Goal: Check status: Check status

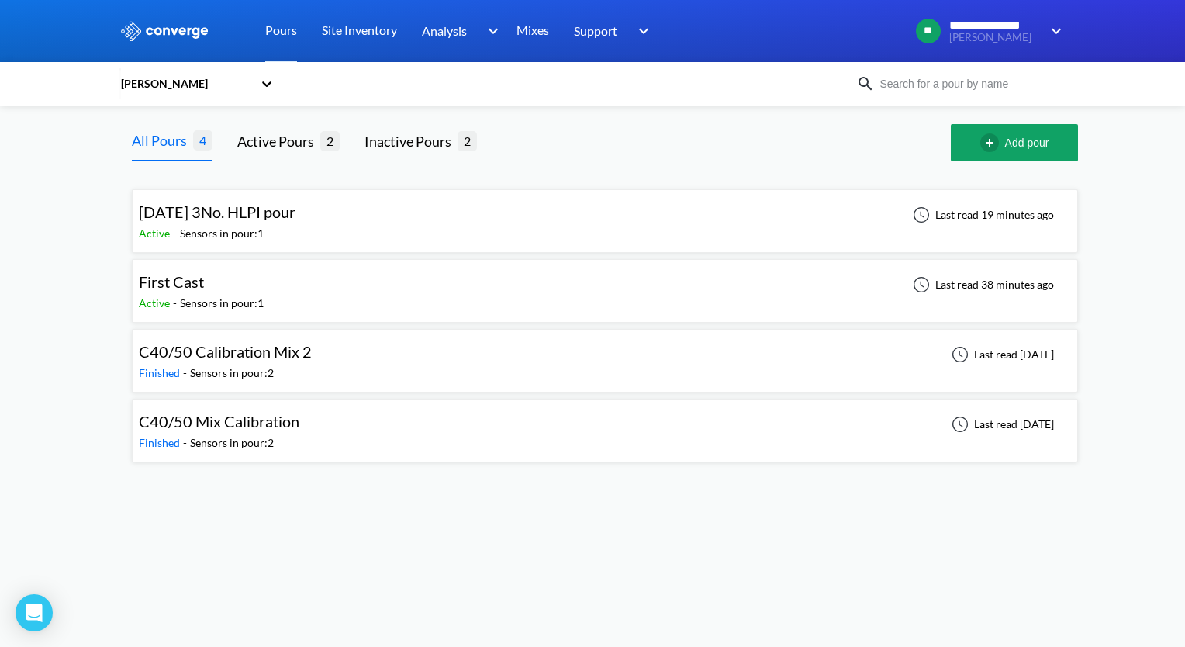
click at [350, 205] on div "[DATE] 3No. HLPI pour Active - Sensors in pour: 1 Last read 19 minutes ago" at bounding box center [605, 221] width 932 height 50
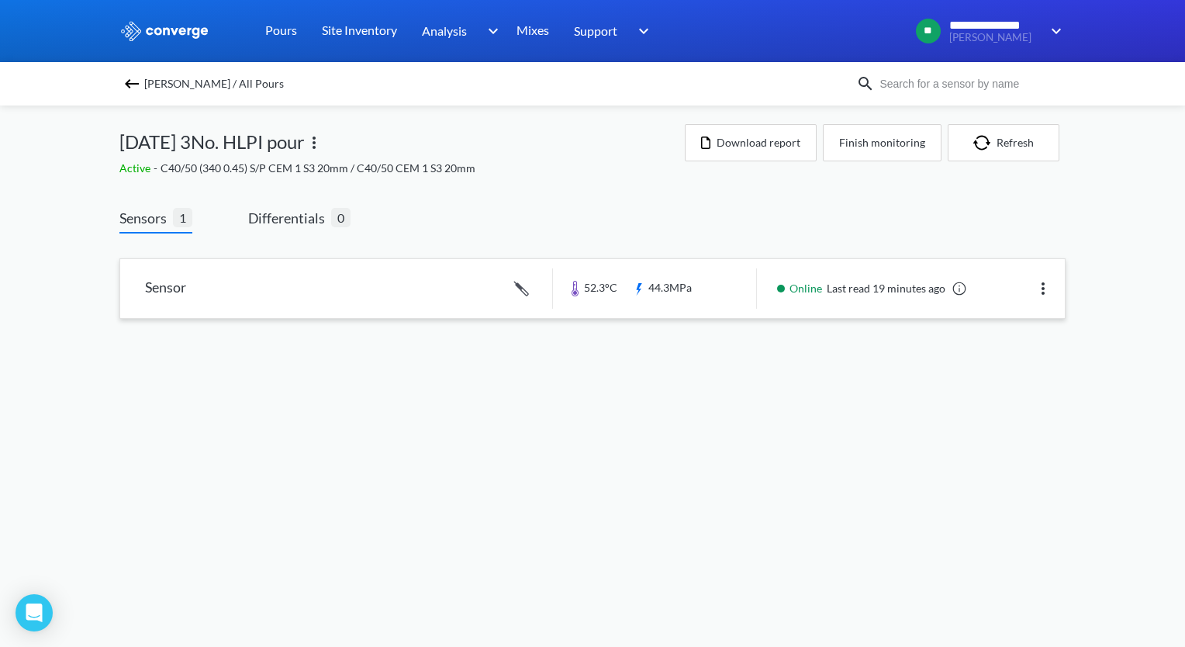
click at [438, 295] on link at bounding box center [592, 288] width 944 height 59
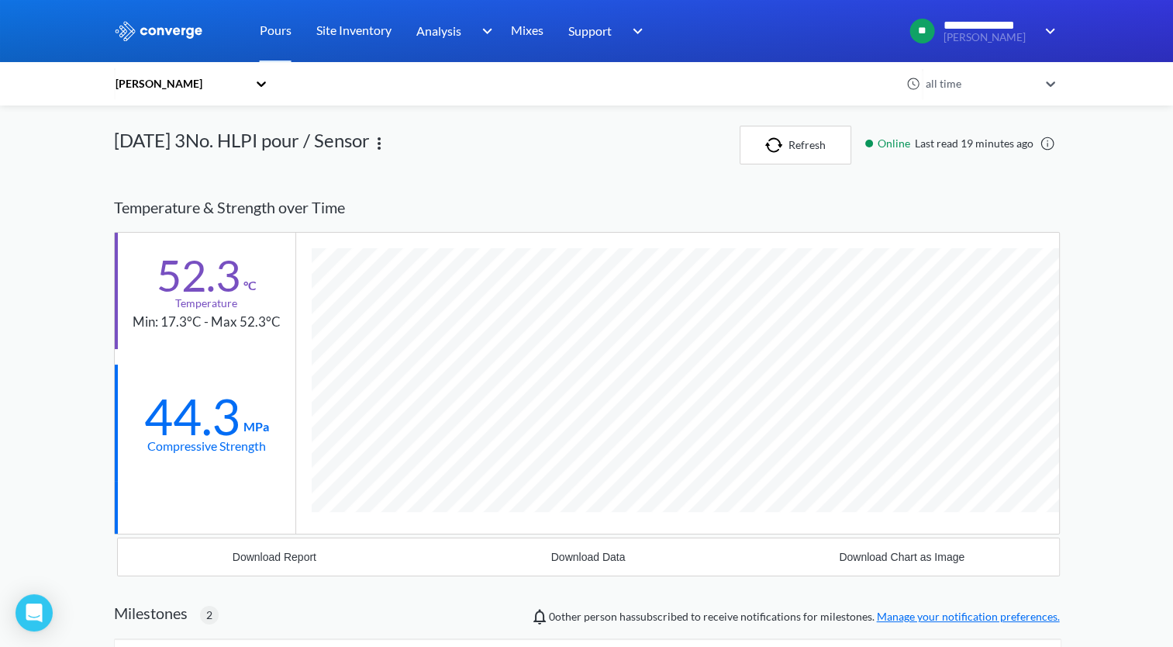
click at [388, 154] on div at bounding box center [379, 145] width 19 height 39
click at [388, 147] on img at bounding box center [379, 143] width 19 height 19
click at [484, 151] on div "[DATE] 3No. HLPI pour / Sensor Edit" at bounding box center [427, 145] width 626 height 39
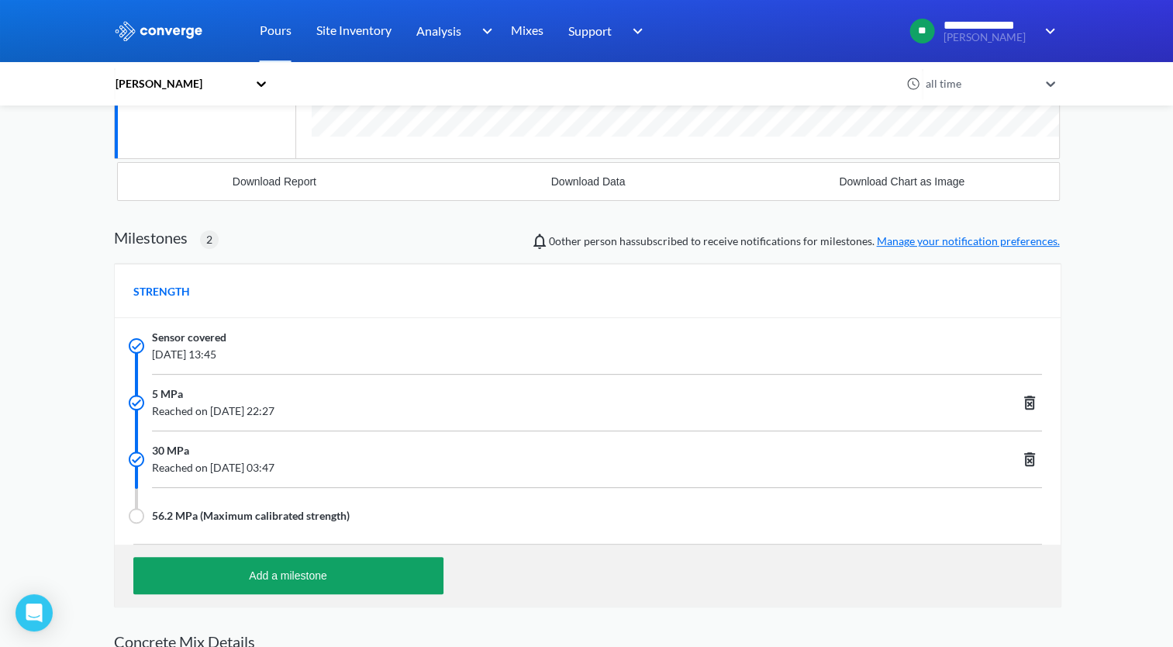
scroll to position [375, 0]
click at [914, 246] on link "Manage your notification preferences." at bounding box center [968, 240] width 183 height 13
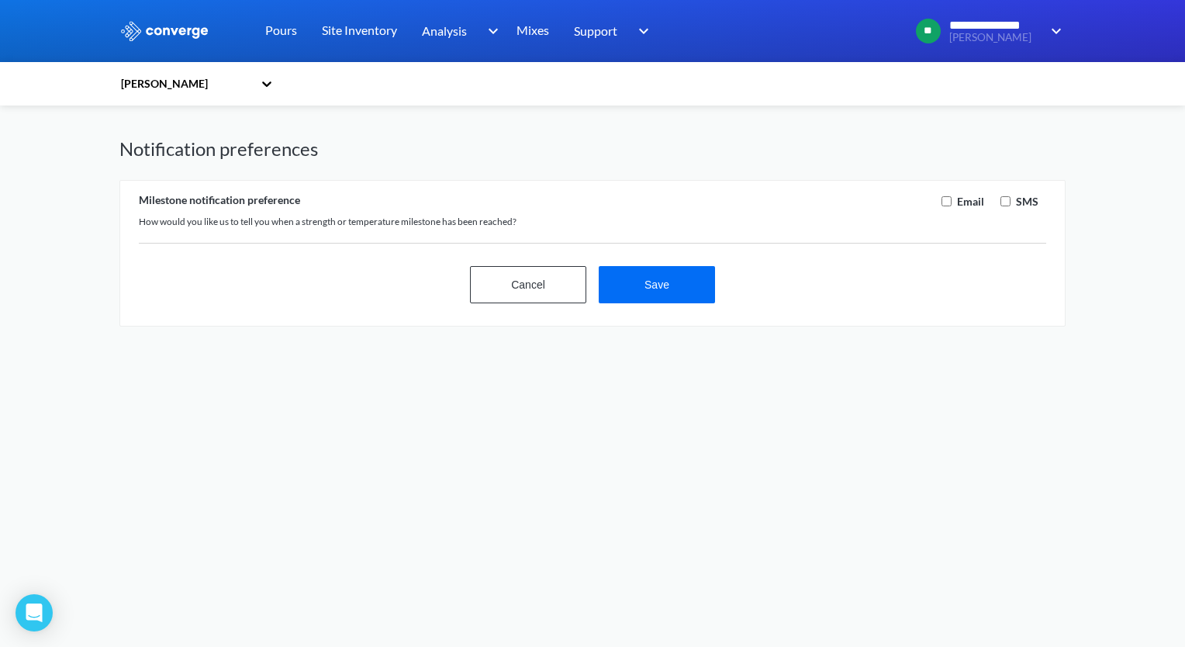
click at [943, 202] on input "checkbox" at bounding box center [946, 201] width 10 height 10
click at [943, 203] on input "checkbox" at bounding box center [946, 201] width 10 height 10
checkbox input "true"
click at [703, 291] on button "Save" at bounding box center [656, 284] width 116 height 37
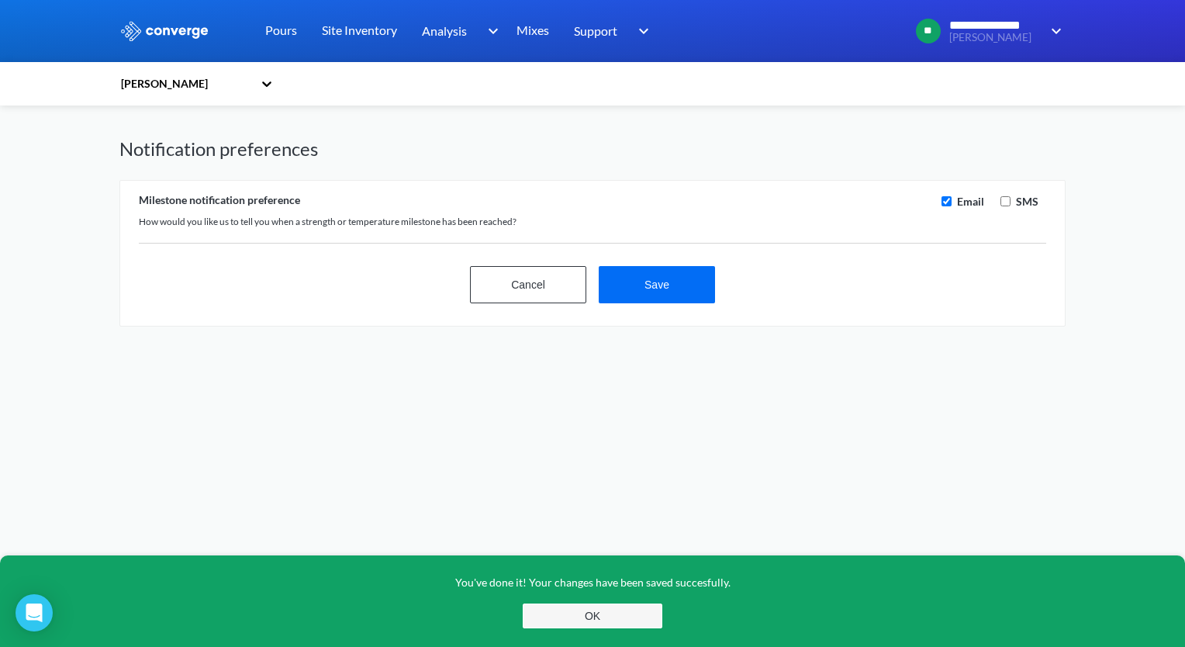
click at [623, 612] on button "OK" at bounding box center [593, 615] width 140 height 25
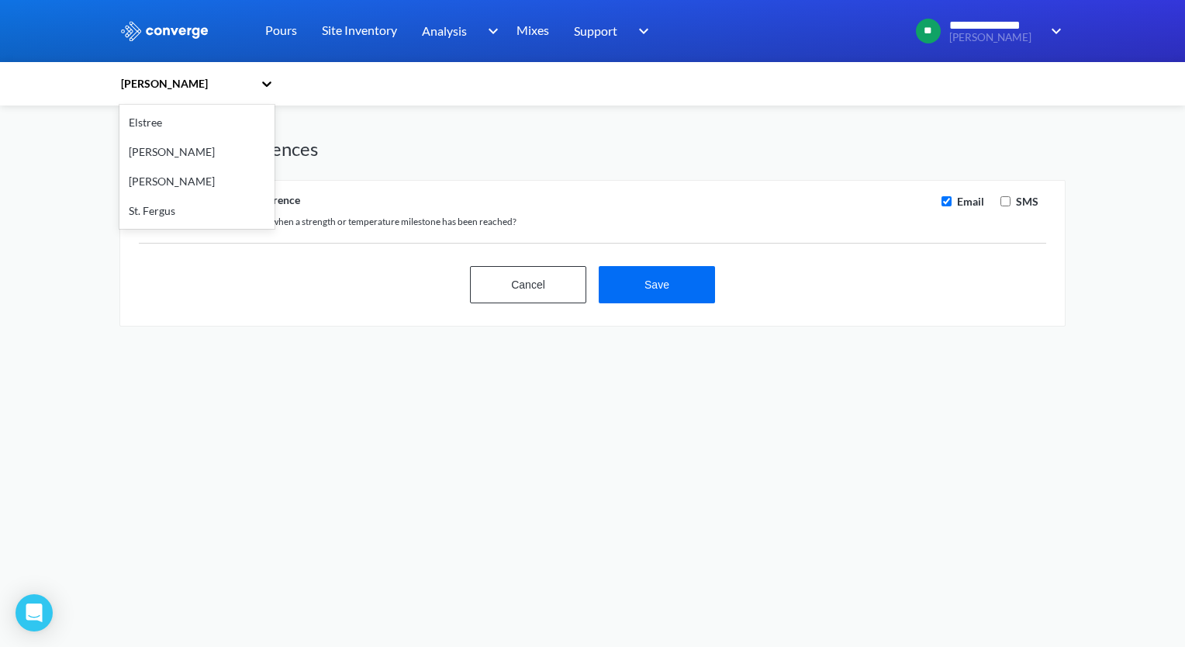
click at [264, 90] on icon at bounding box center [267, 84] width 16 height 16
click at [168, 178] on div "[PERSON_NAME]" at bounding box center [196, 181] width 155 height 29
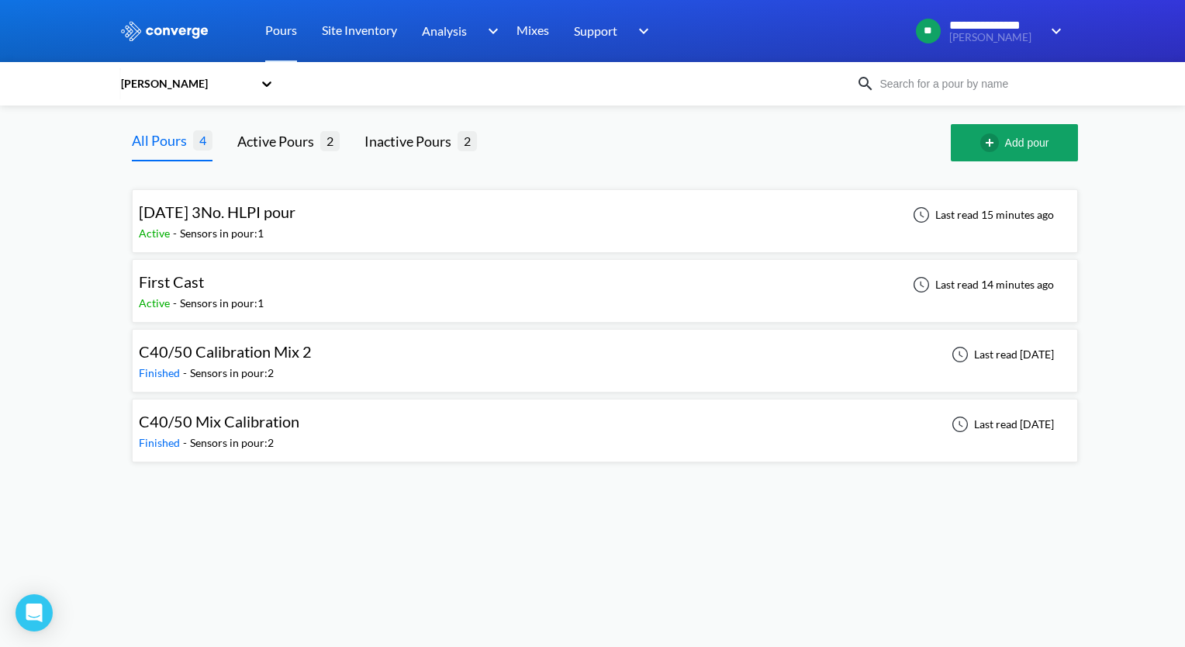
click at [352, 225] on div "[DATE] 3No. HLPI pour Active - Sensors in pour: 1 Last read 15 minutes ago" at bounding box center [605, 221] width 932 height 50
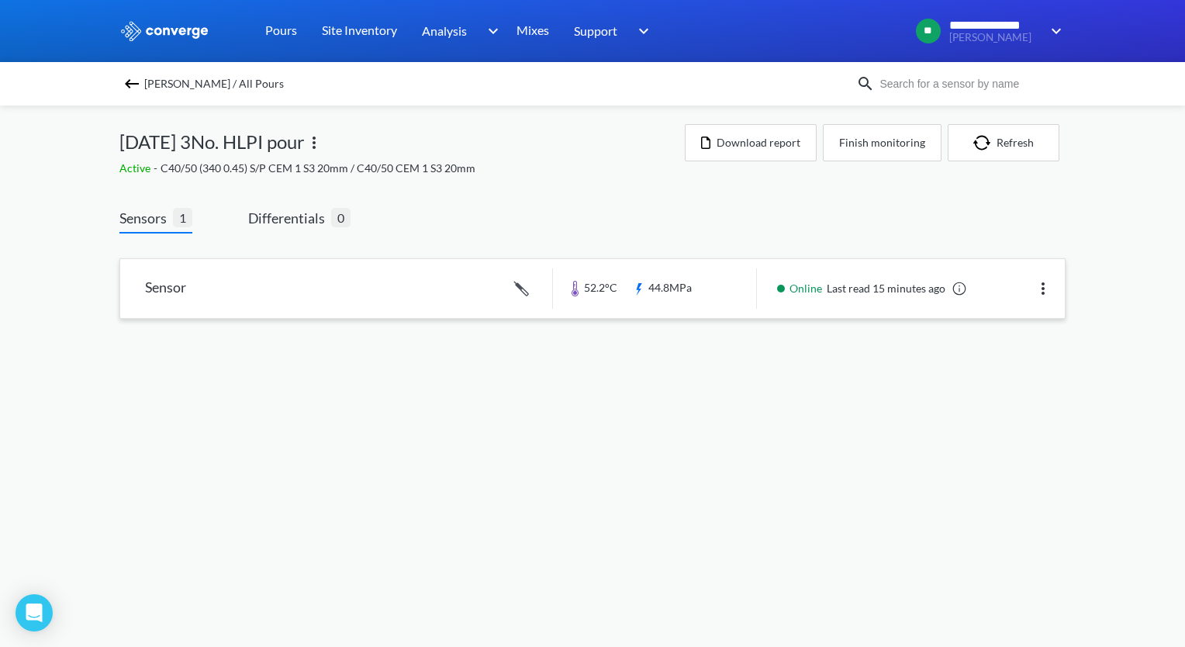
click at [467, 274] on link at bounding box center [592, 288] width 944 height 59
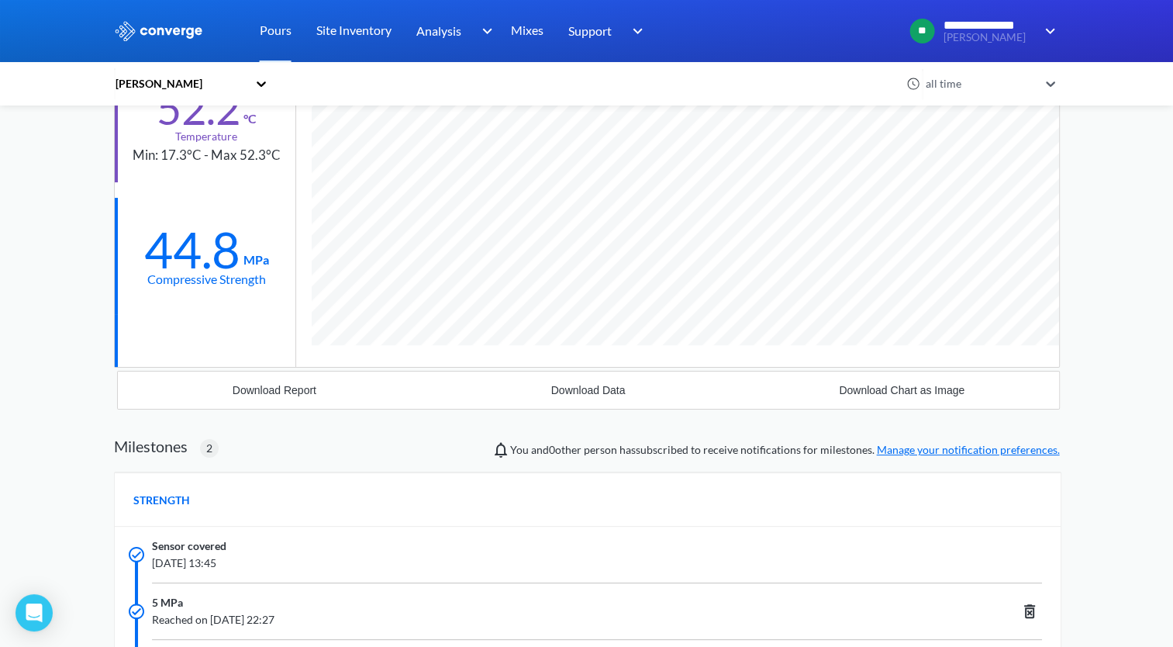
scroll to position [164, 0]
click at [915, 446] on link "Manage your notification preferences." at bounding box center [968, 451] width 183 height 13
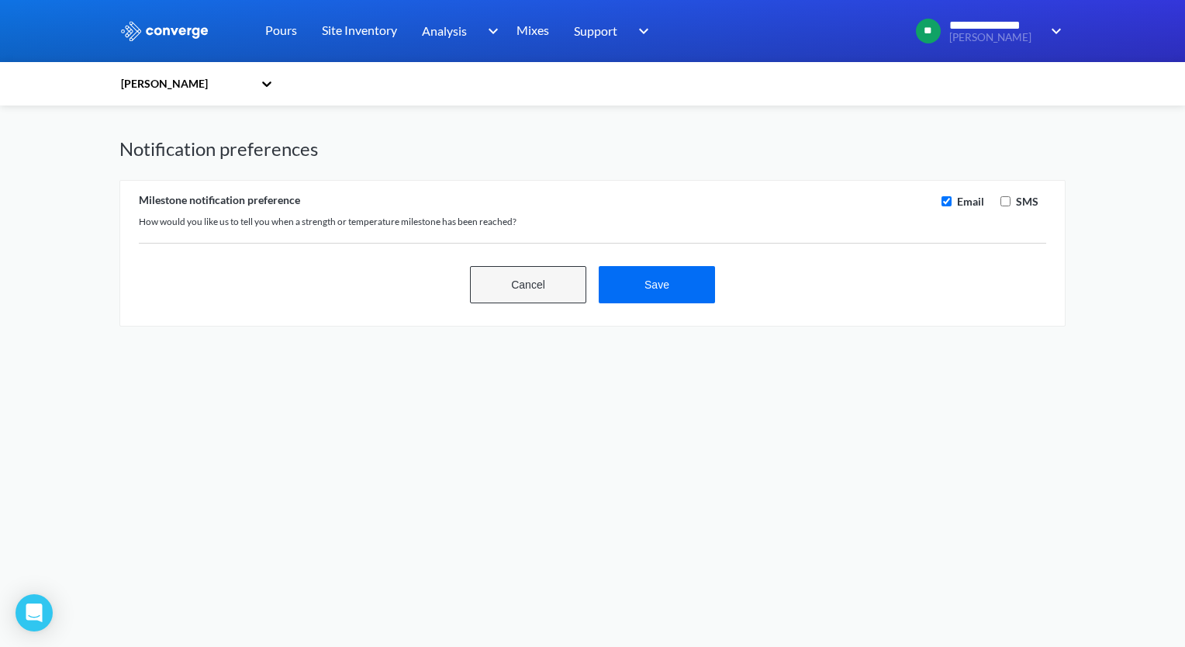
click at [515, 282] on button "Cancel" at bounding box center [528, 284] width 116 height 37
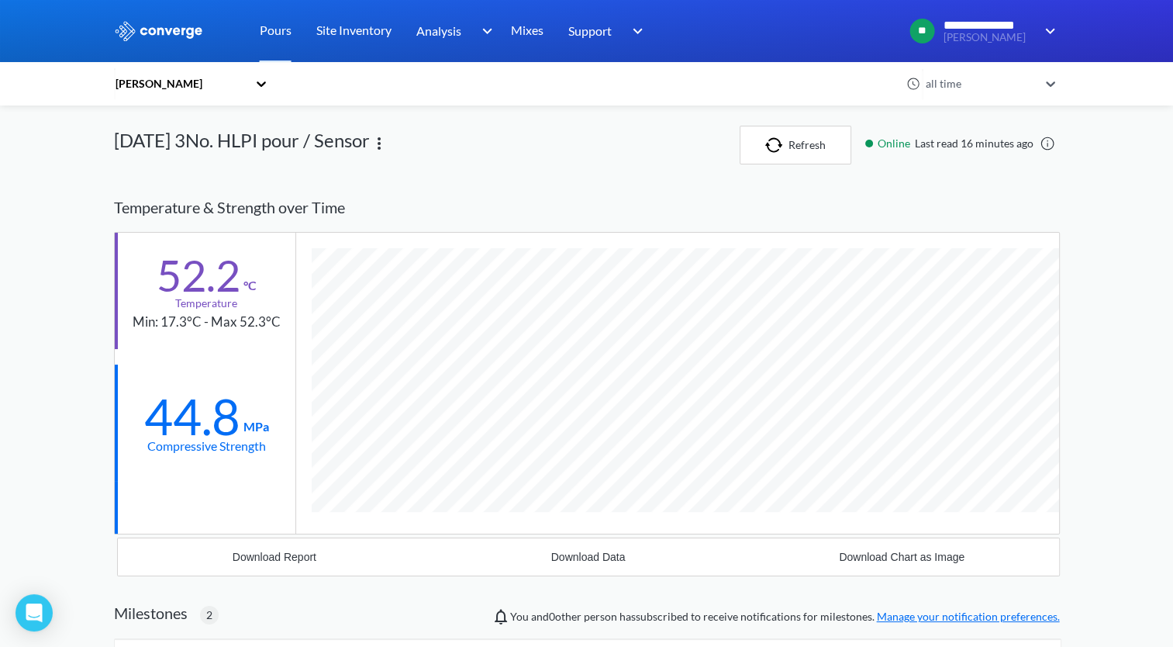
click at [264, 82] on icon at bounding box center [261, 83] width 9 height 5
click at [158, 191] on div "[PERSON_NAME]" at bounding box center [191, 184] width 155 height 29
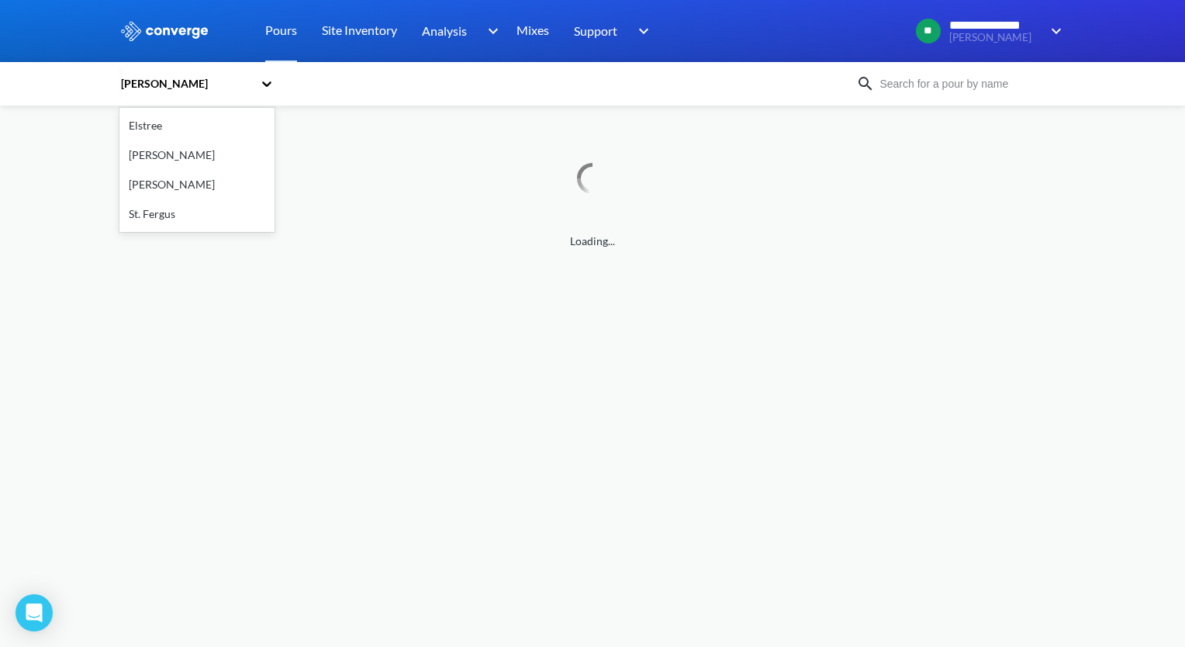
click at [269, 85] on icon at bounding box center [267, 84] width 16 height 16
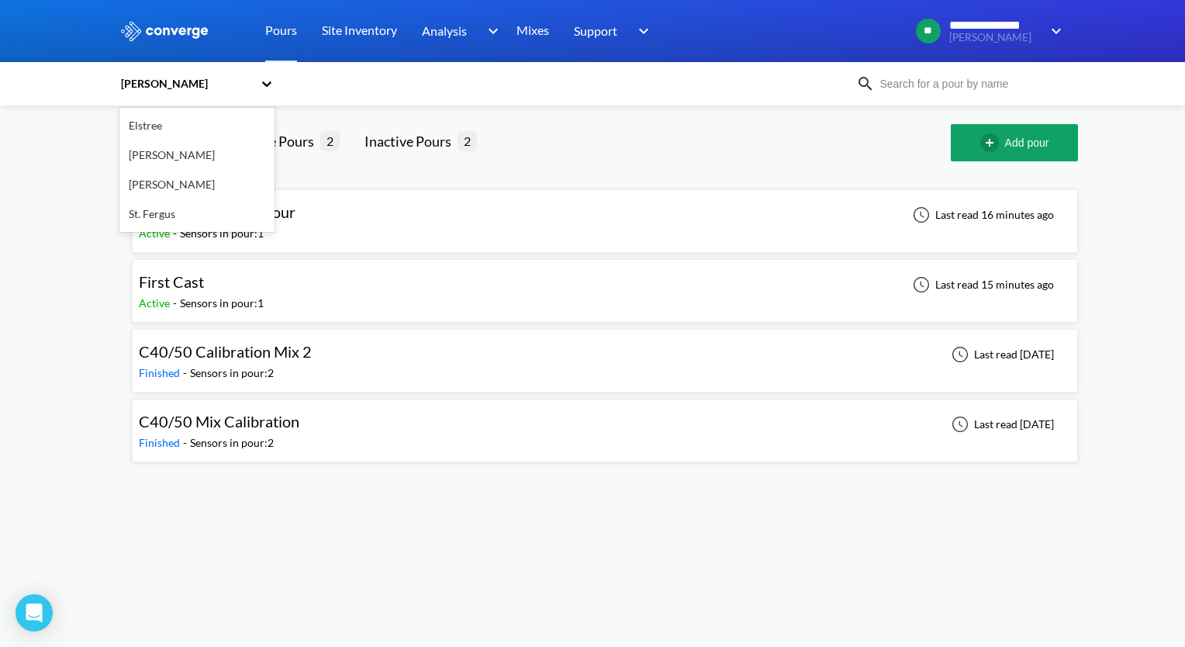
click at [180, 163] on div "[PERSON_NAME]" at bounding box center [196, 154] width 155 height 29
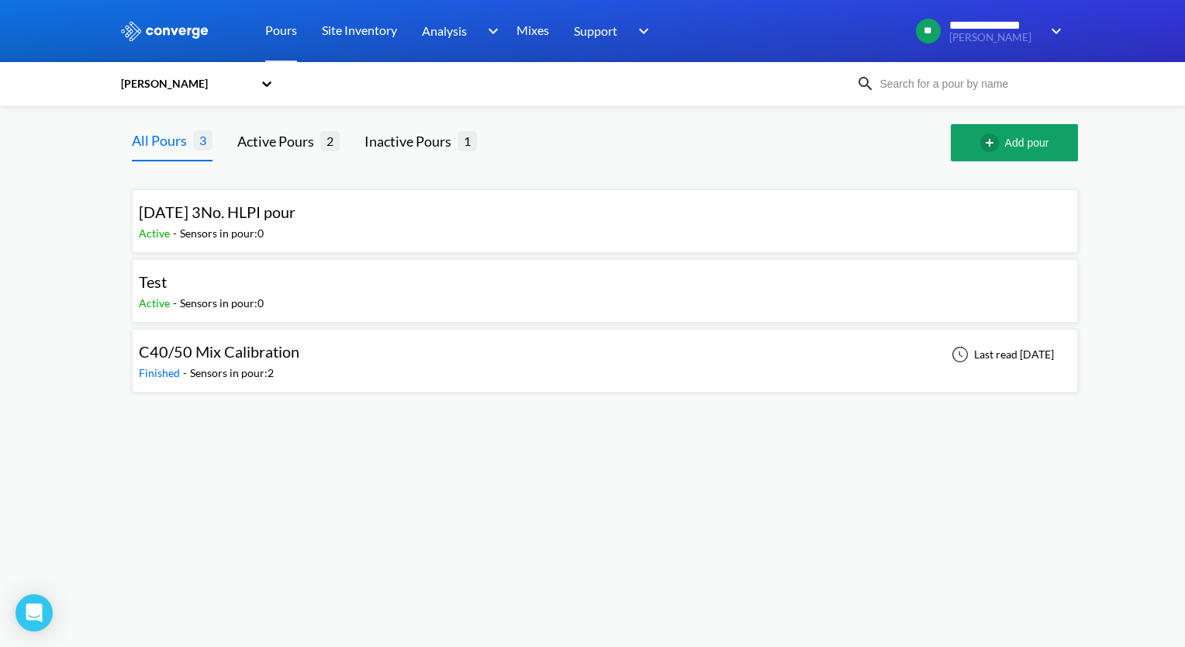
click at [326, 357] on div "C40/50 Mix Calibration Finished - Sensors in pour: 2 Last read [DATE]" at bounding box center [605, 361] width 932 height 50
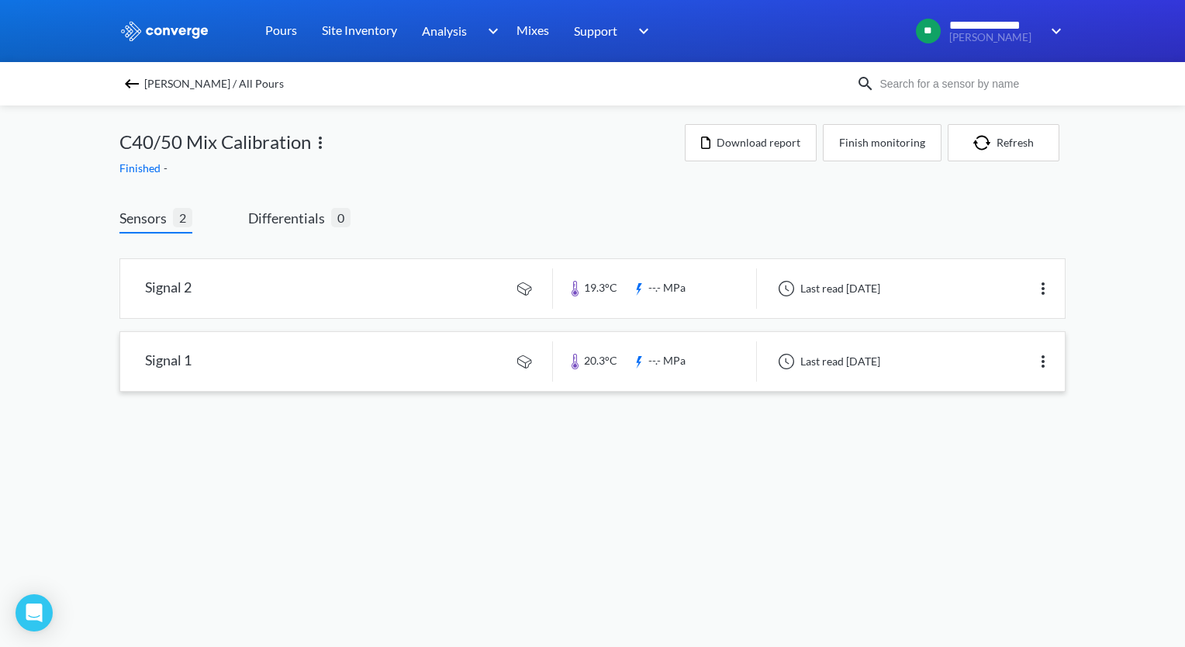
click at [359, 371] on link at bounding box center [592, 361] width 944 height 59
click at [131, 82] on img at bounding box center [131, 83] width 19 height 19
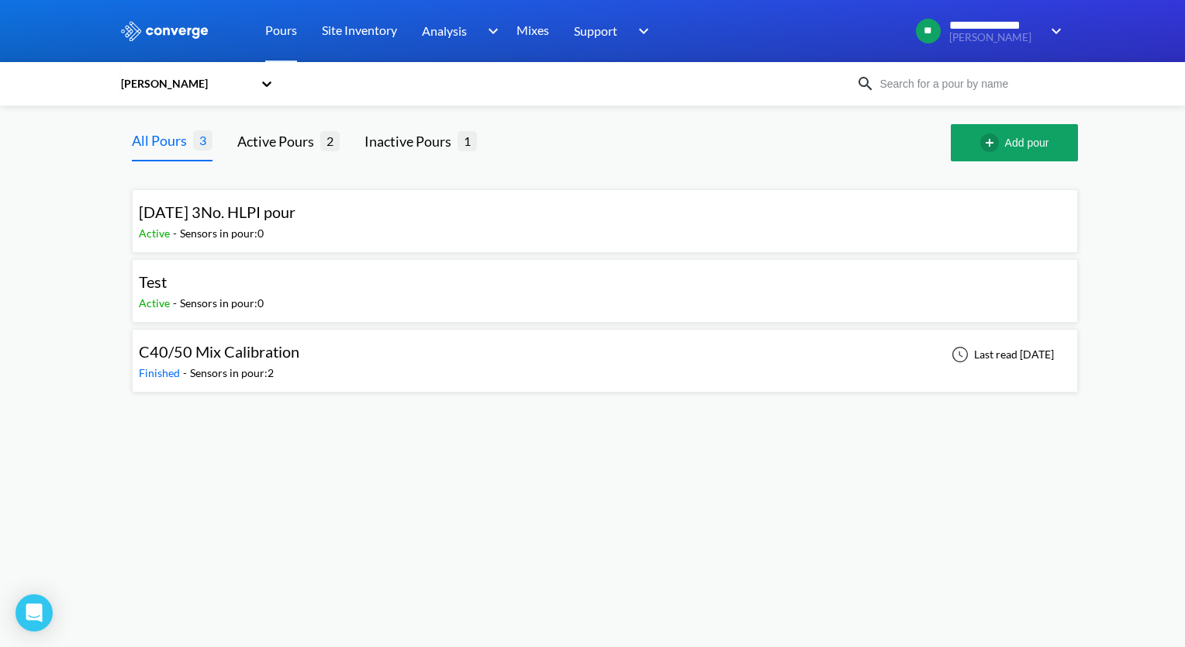
click at [830, 541] on body "**********" at bounding box center [592, 323] width 1185 height 647
click at [528, 369] on div "C40/50 Mix Calibration Finished - Sensors in pour: 2 Last read [DATE]" at bounding box center [605, 361] width 932 height 50
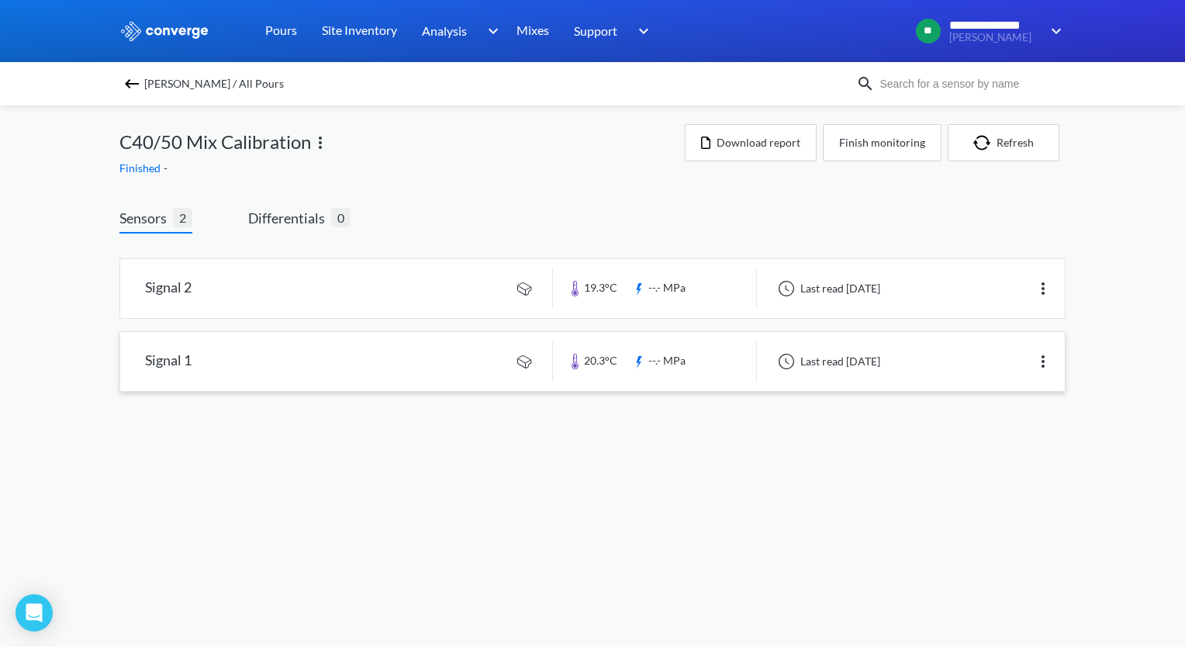
click at [434, 372] on link at bounding box center [592, 361] width 944 height 59
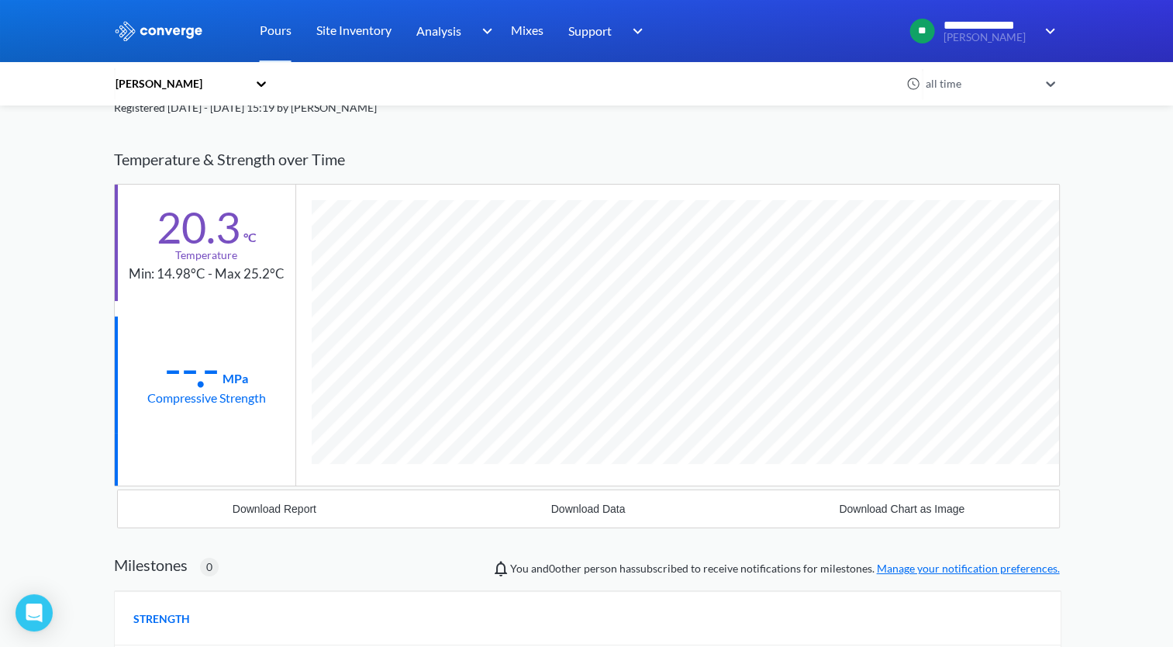
scroll to position [817, 946]
click at [278, 38] on link "Pours" at bounding box center [276, 31] width 32 height 62
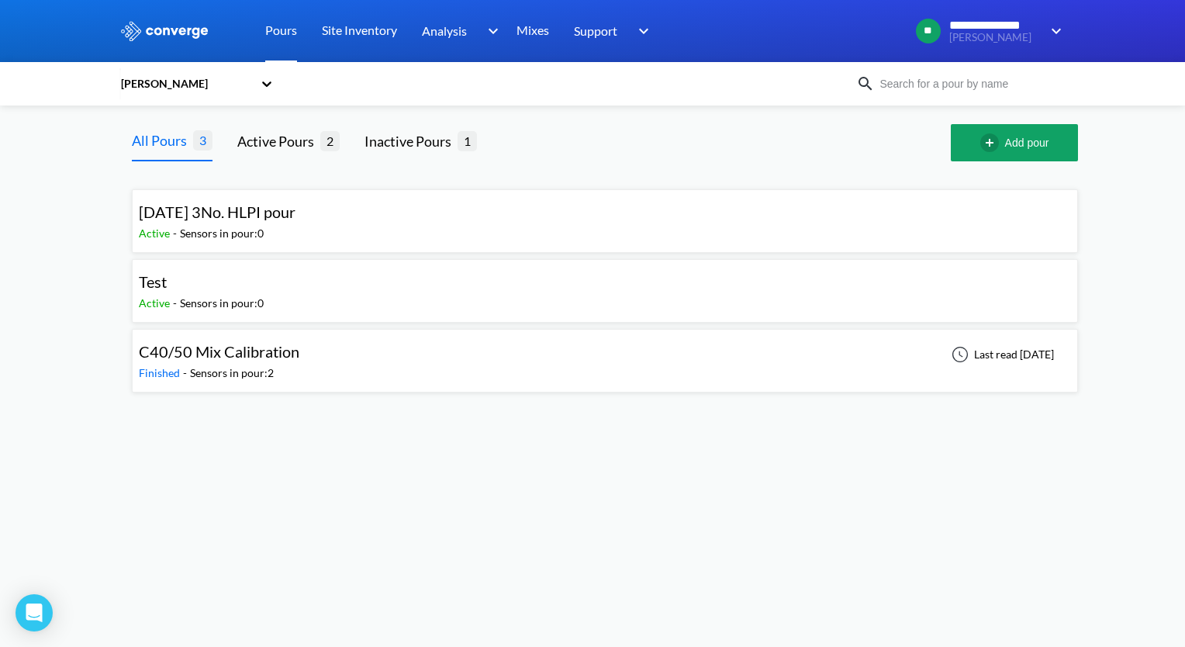
click at [278, 38] on link "Pours" at bounding box center [281, 31] width 32 height 62
click at [518, 357] on div "C40/50 Mix Calibration Finished - Sensors in pour: 2 Last read [DATE]" at bounding box center [605, 361] width 932 height 50
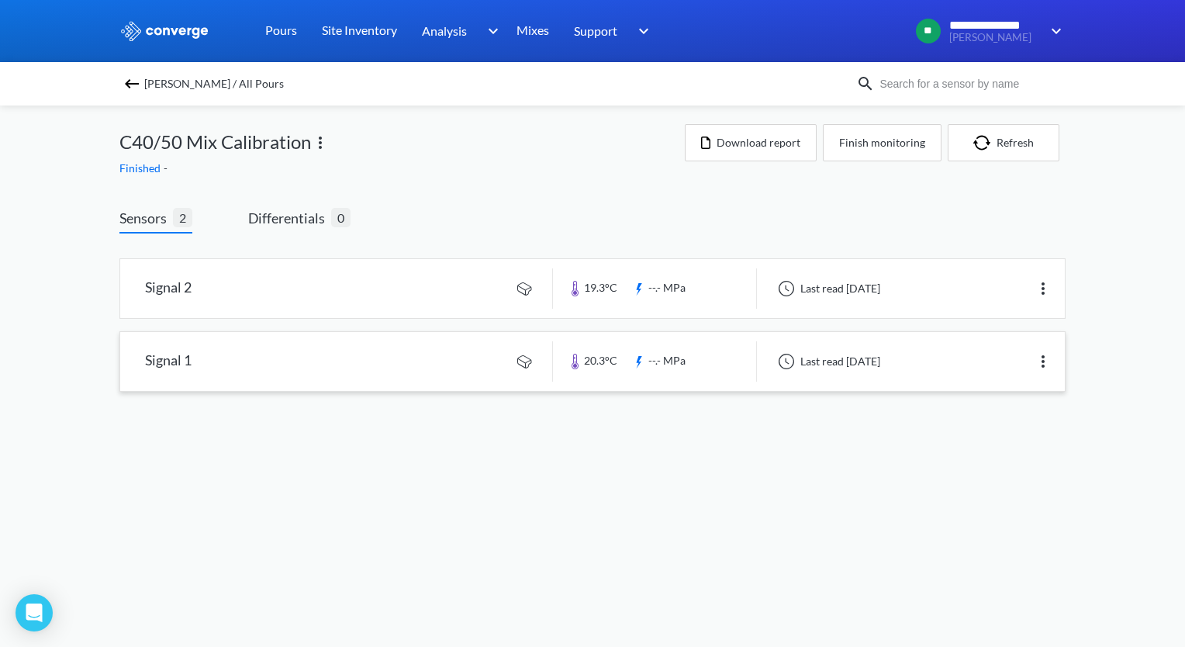
click at [376, 357] on link at bounding box center [592, 361] width 944 height 59
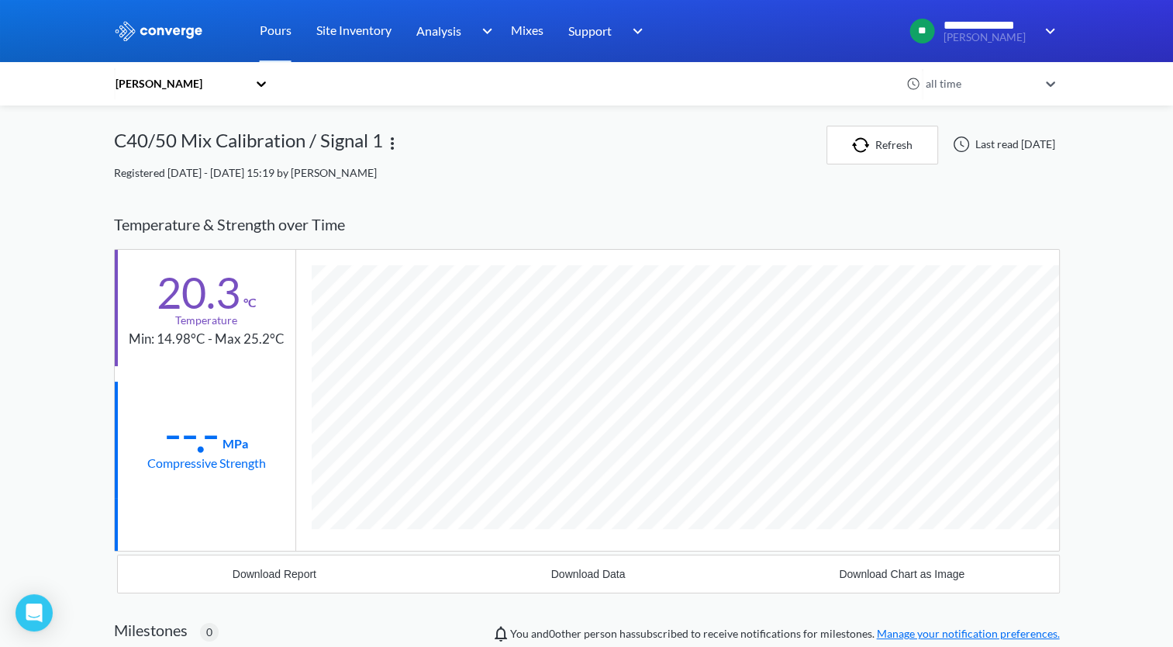
scroll to position [817, 946]
click at [183, 85] on div "[PERSON_NAME]" at bounding box center [180, 83] width 133 height 17
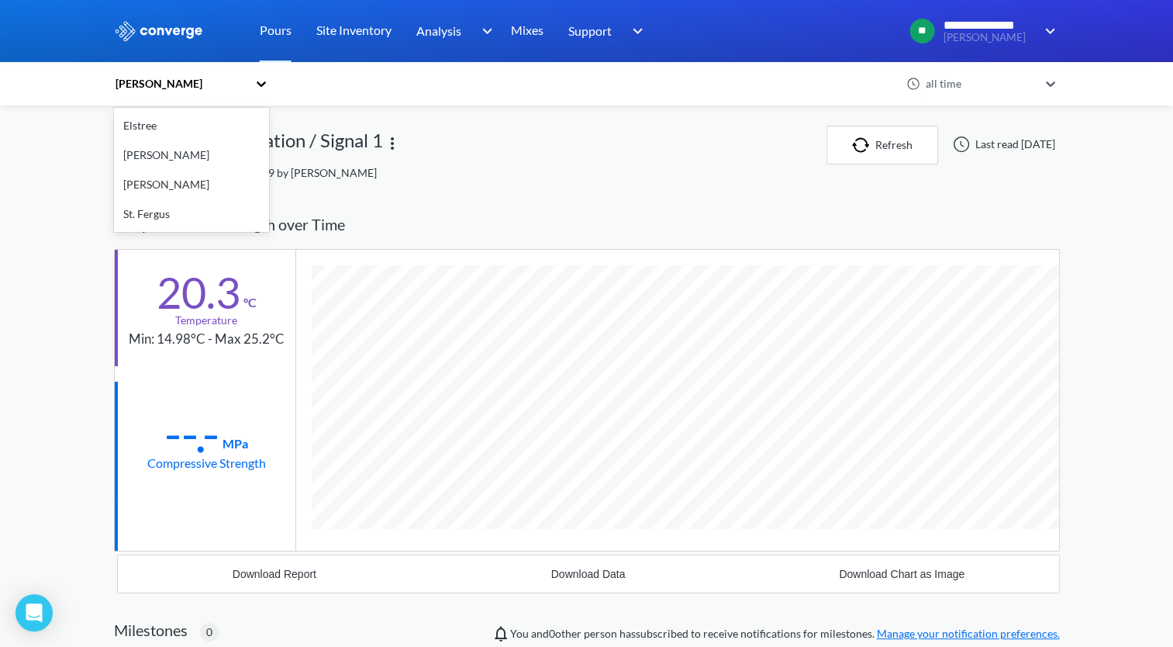
click at [161, 154] on div "[PERSON_NAME]" at bounding box center [191, 154] width 155 height 29
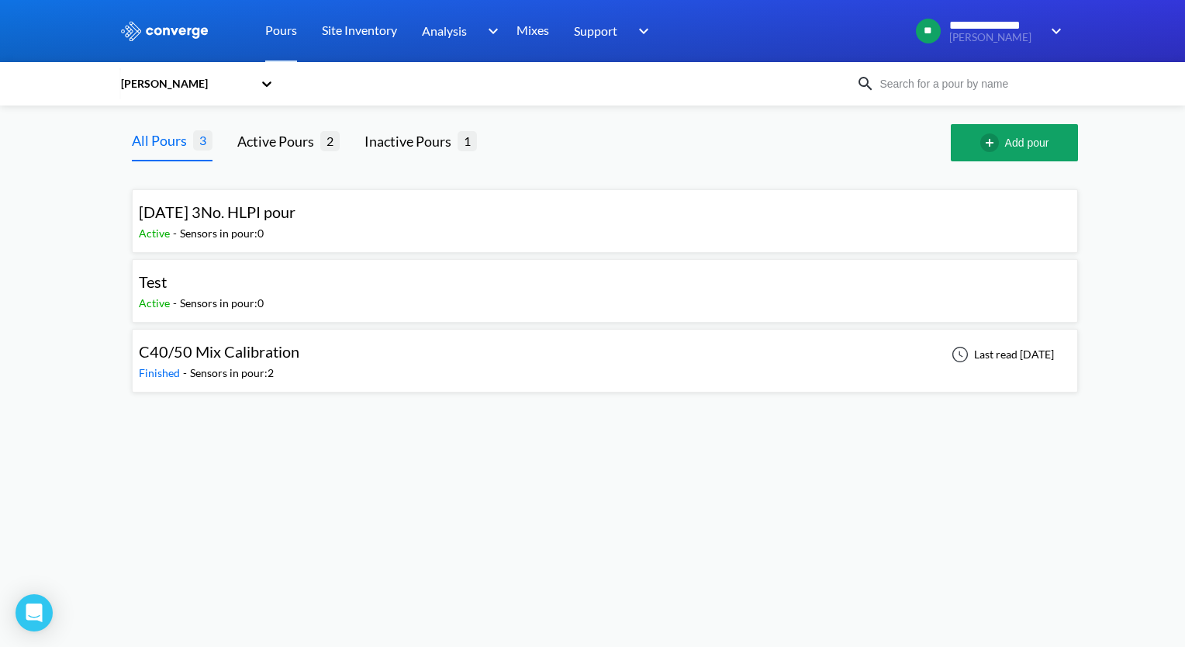
click at [336, 229] on div "[DATE] 3No. HLPI pour Active - Sensors in pour: 0" at bounding box center [605, 221] width 932 height 50
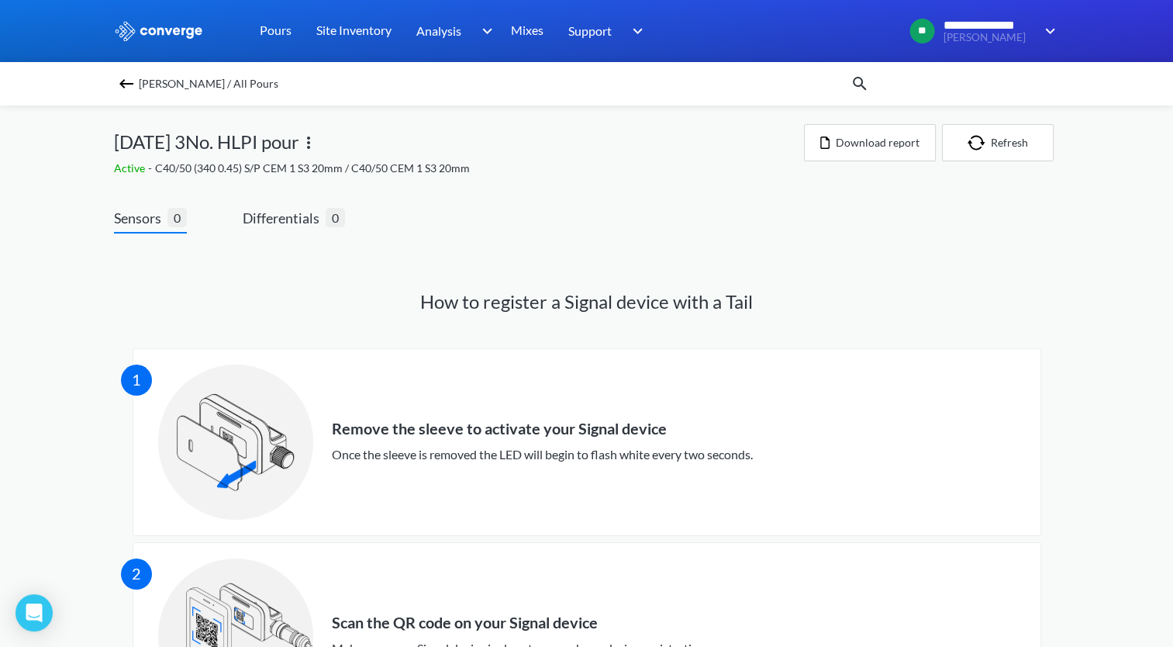
click at [130, 79] on img at bounding box center [126, 83] width 19 height 19
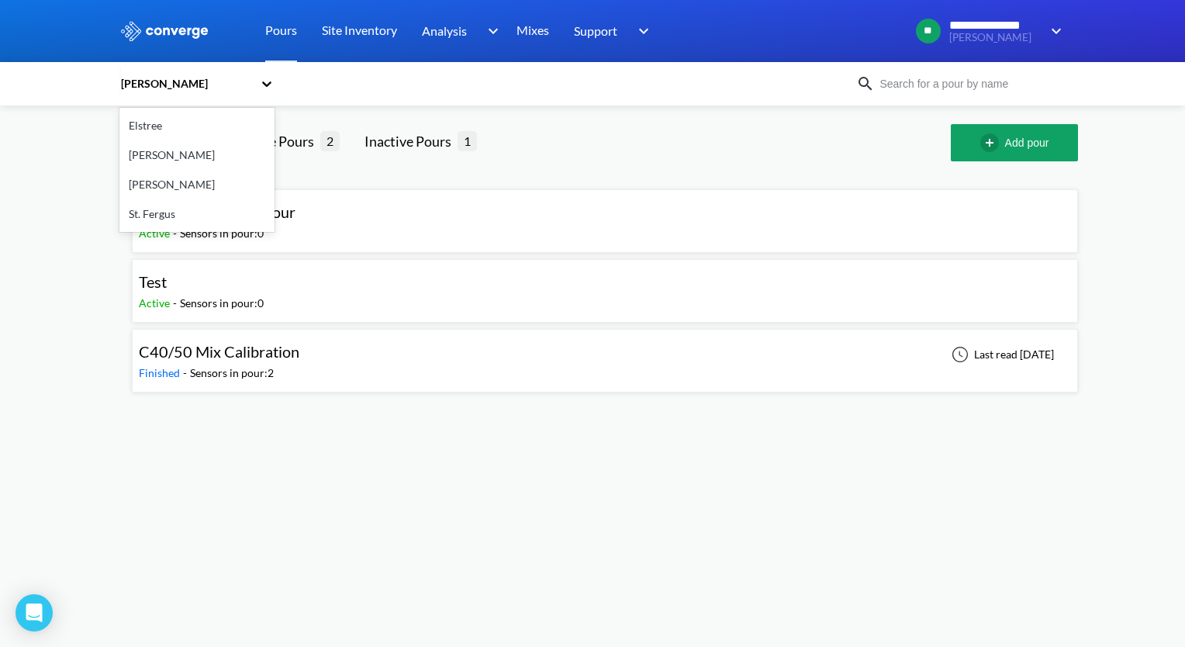
click at [271, 90] on icon at bounding box center [267, 84] width 16 height 16
click at [160, 188] on div "[PERSON_NAME]" at bounding box center [196, 184] width 155 height 29
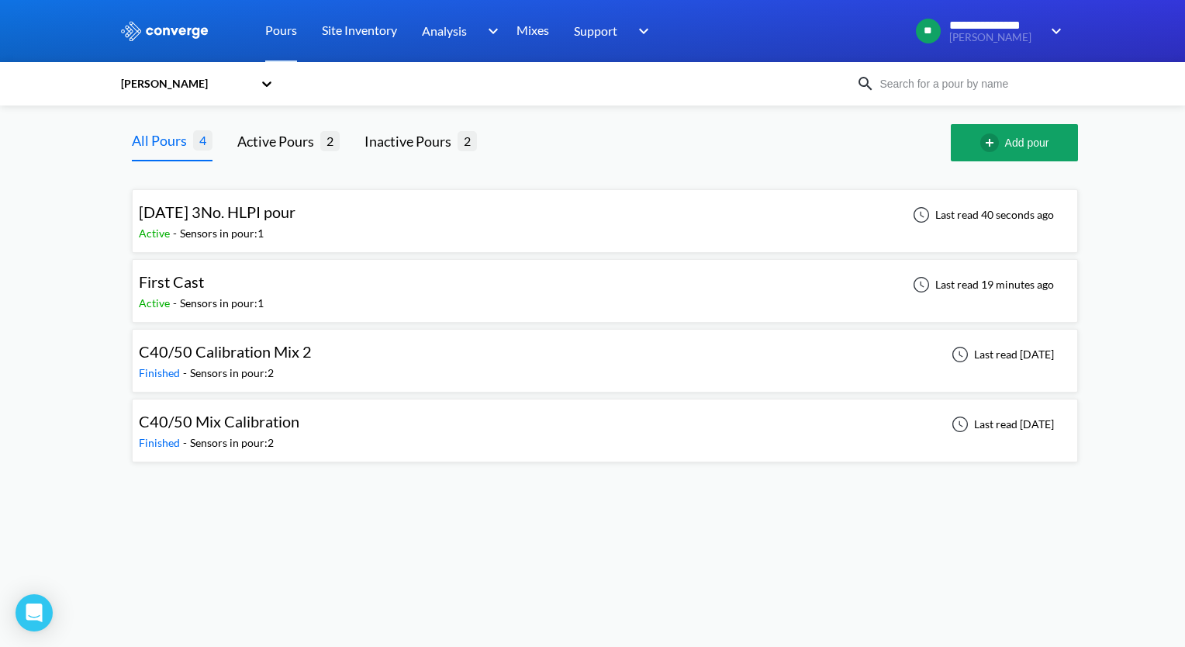
click at [267, 212] on span "[DATE] 3No. HLPI pour" at bounding box center [217, 211] width 157 height 19
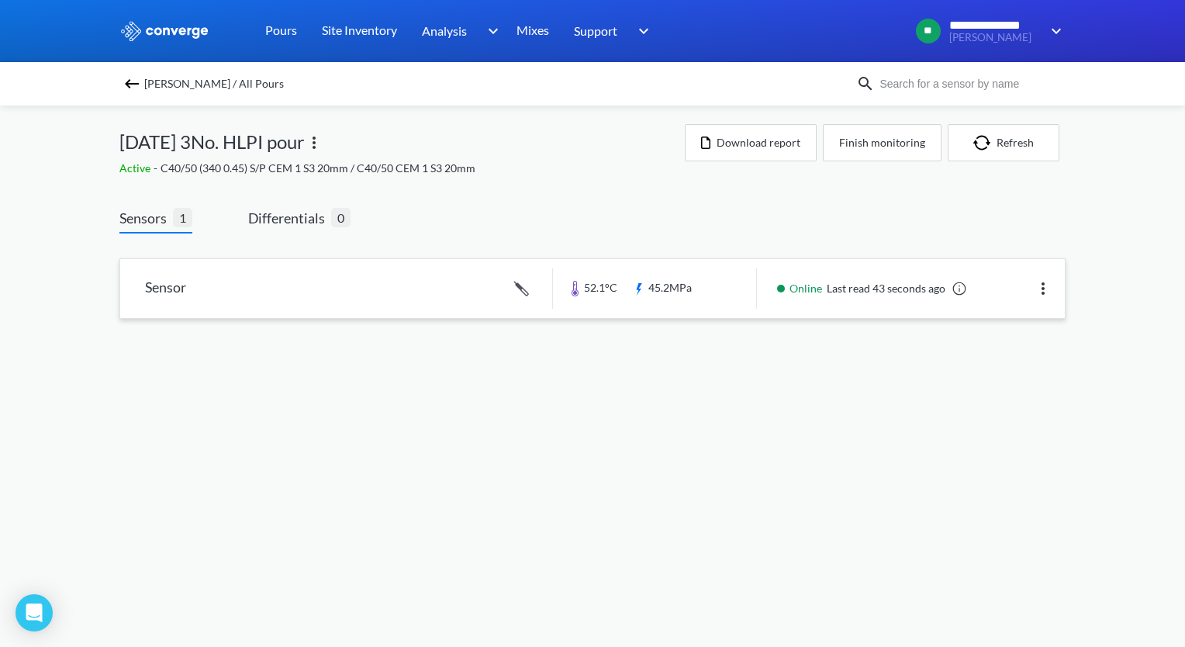
click at [294, 310] on link at bounding box center [592, 288] width 944 height 59
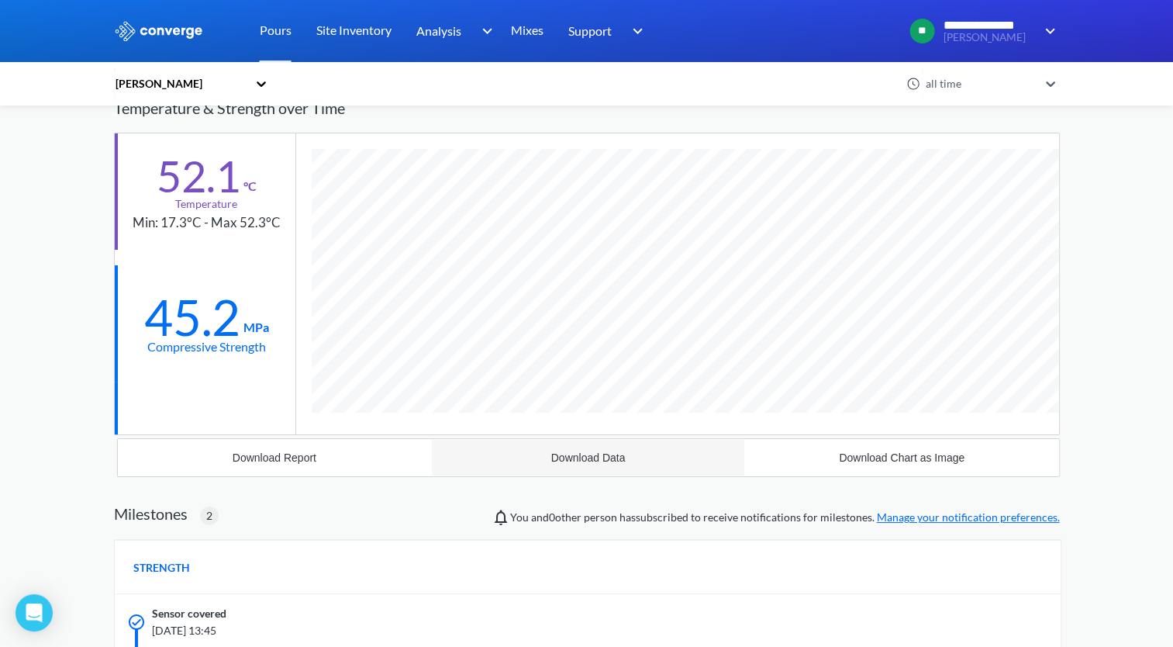
scroll to position [98, 0]
